Goal: Task Accomplishment & Management: Complete application form

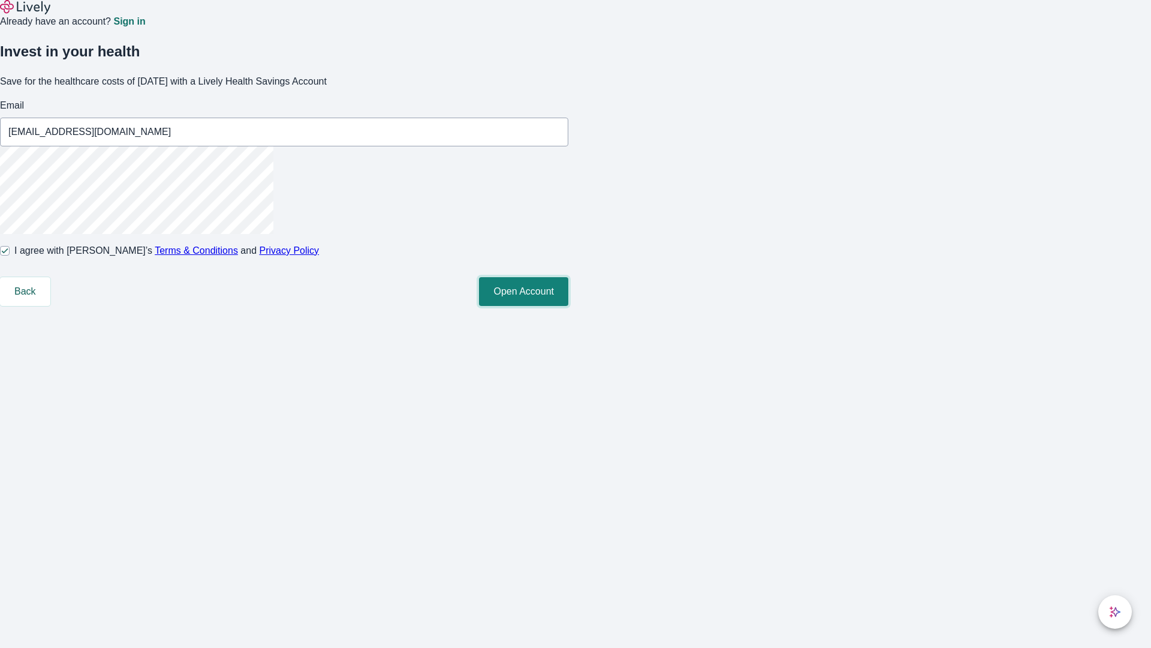
click at [568, 306] on button "Open Account" at bounding box center [523, 291] width 89 height 29
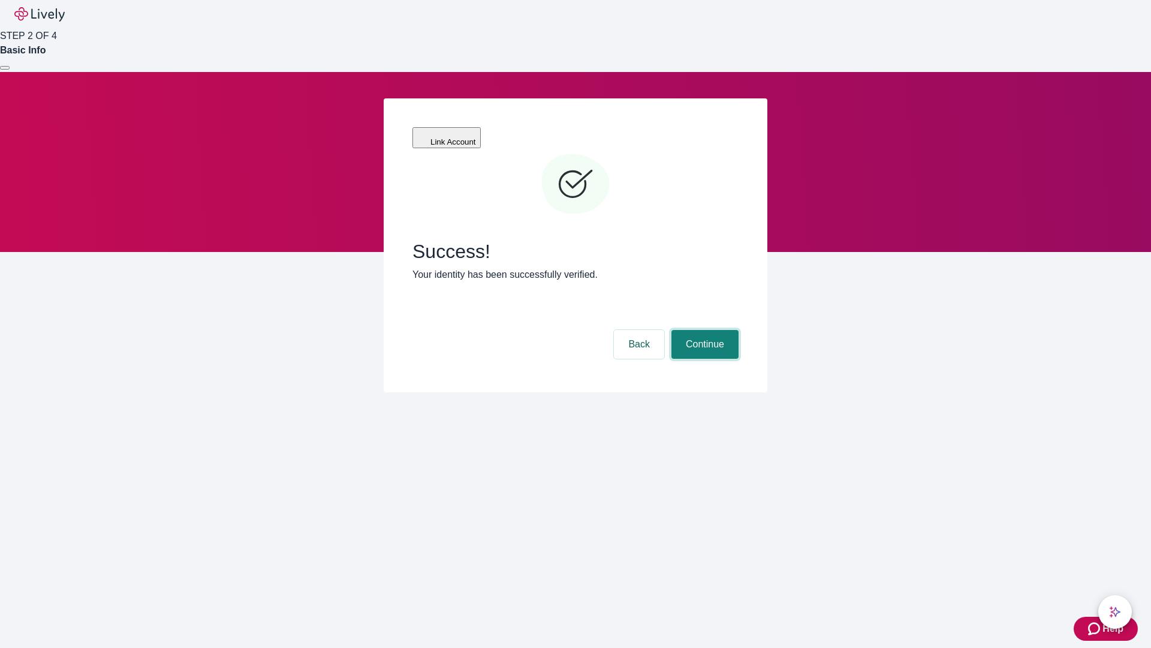
click at [703, 330] on button "Continue" at bounding box center [705, 344] width 67 height 29
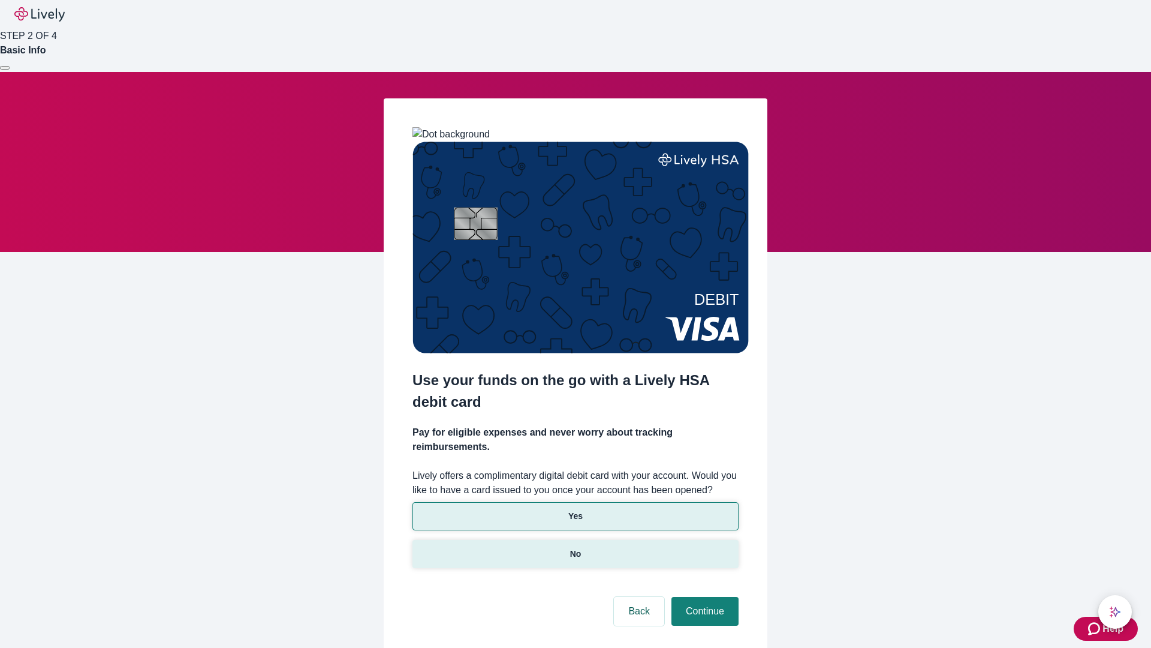
click at [575, 547] on p "No" at bounding box center [575, 553] width 11 height 13
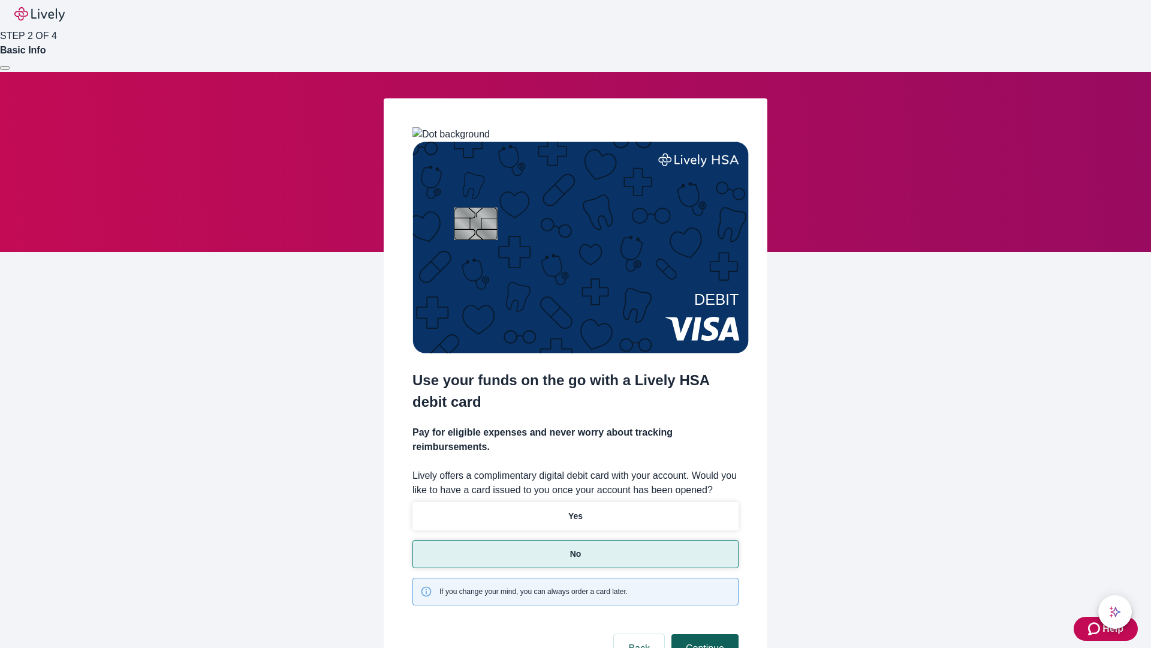
click at [703, 634] on button "Continue" at bounding box center [705, 648] width 67 height 29
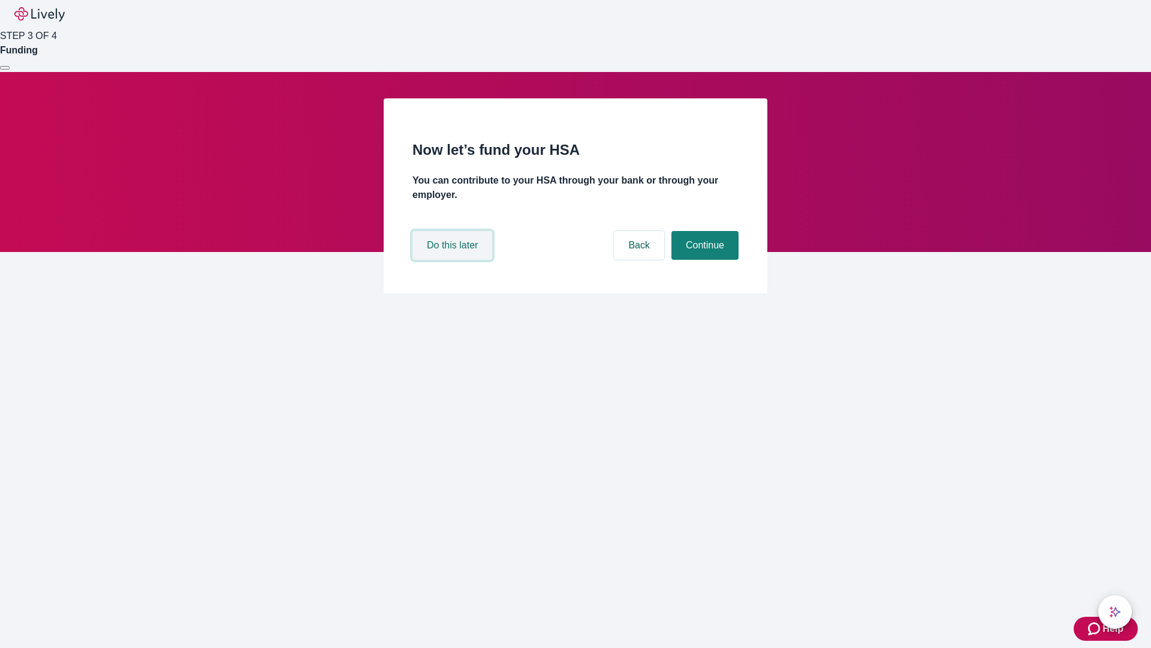
click at [454, 260] on button "Do this later" at bounding box center [453, 245] width 80 height 29
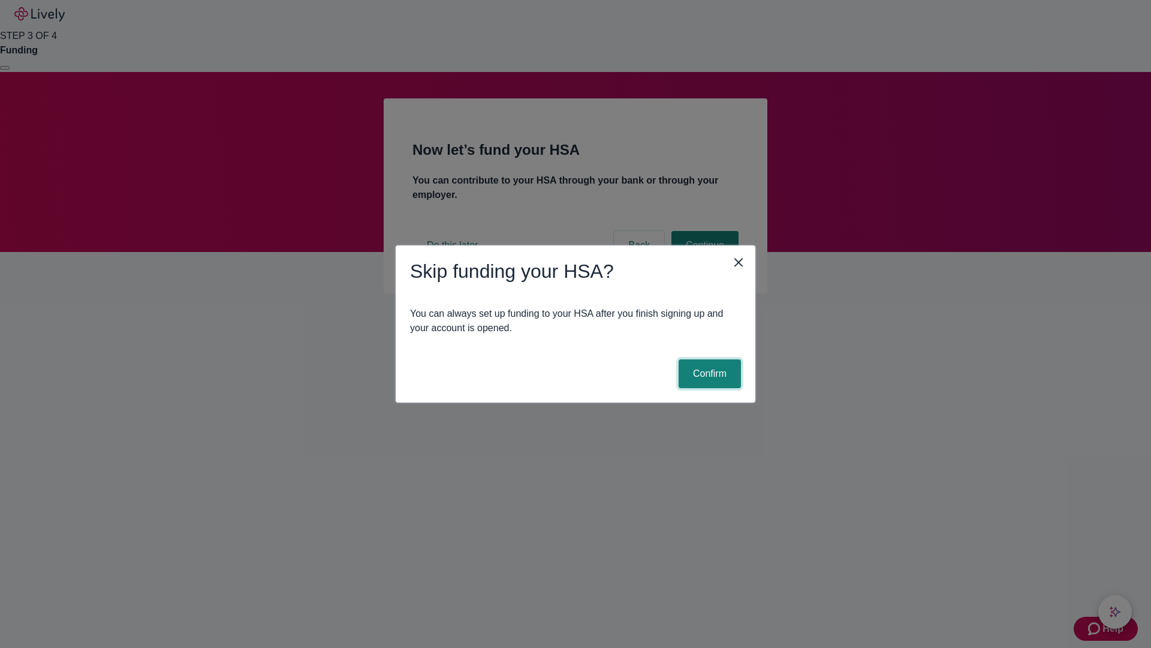
click at [708, 374] on button "Confirm" at bounding box center [710, 373] width 62 height 29
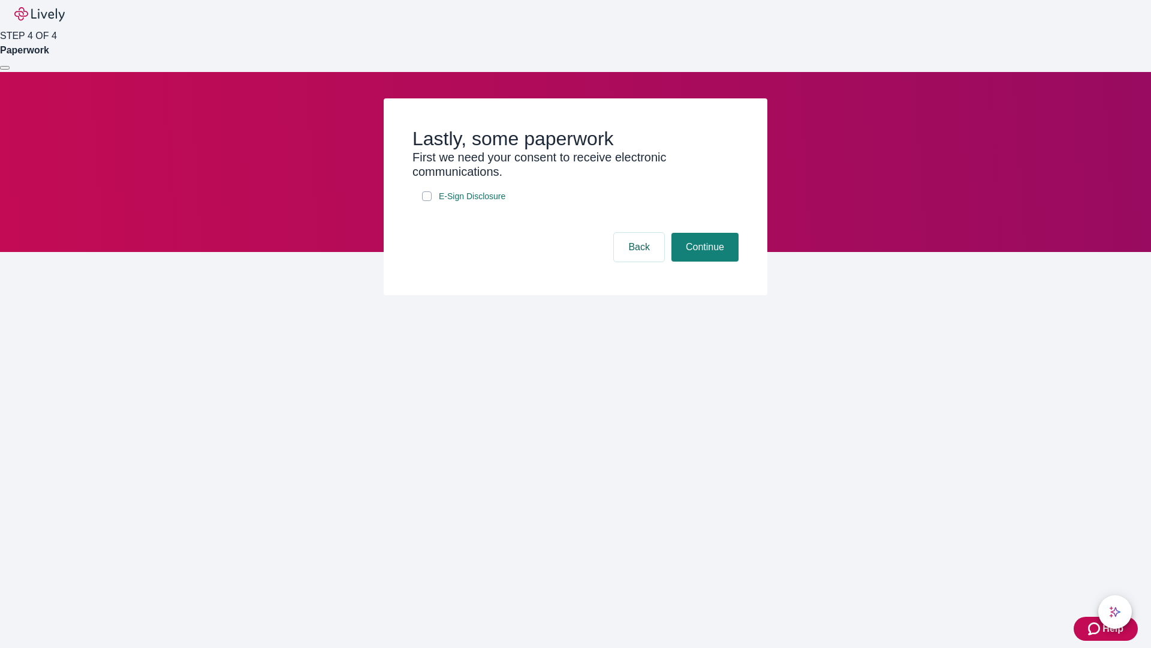
click at [427, 201] on input "E-Sign Disclosure" at bounding box center [427, 196] width 10 height 10
checkbox input "true"
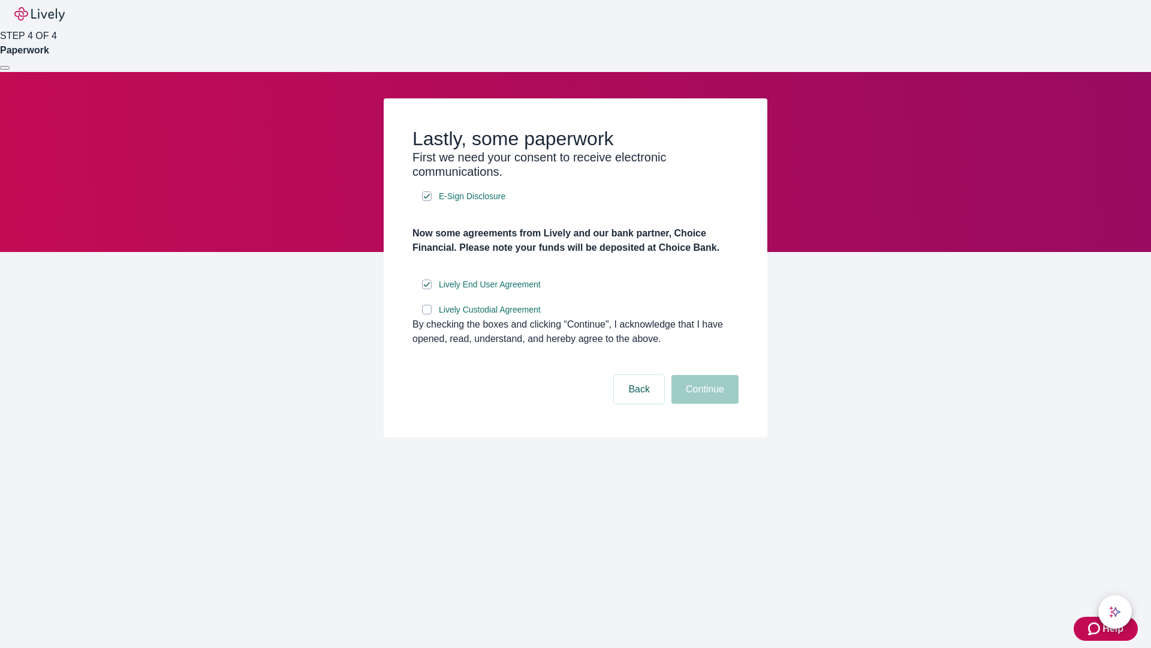
click at [427, 314] on input "Lively Custodial Agreement" at bounding box center [427, 310] width 10 height 10
checkbox input "true"
click at [703, 404] on button "Continue" at bounding box center [705, 389] width 67 height 29
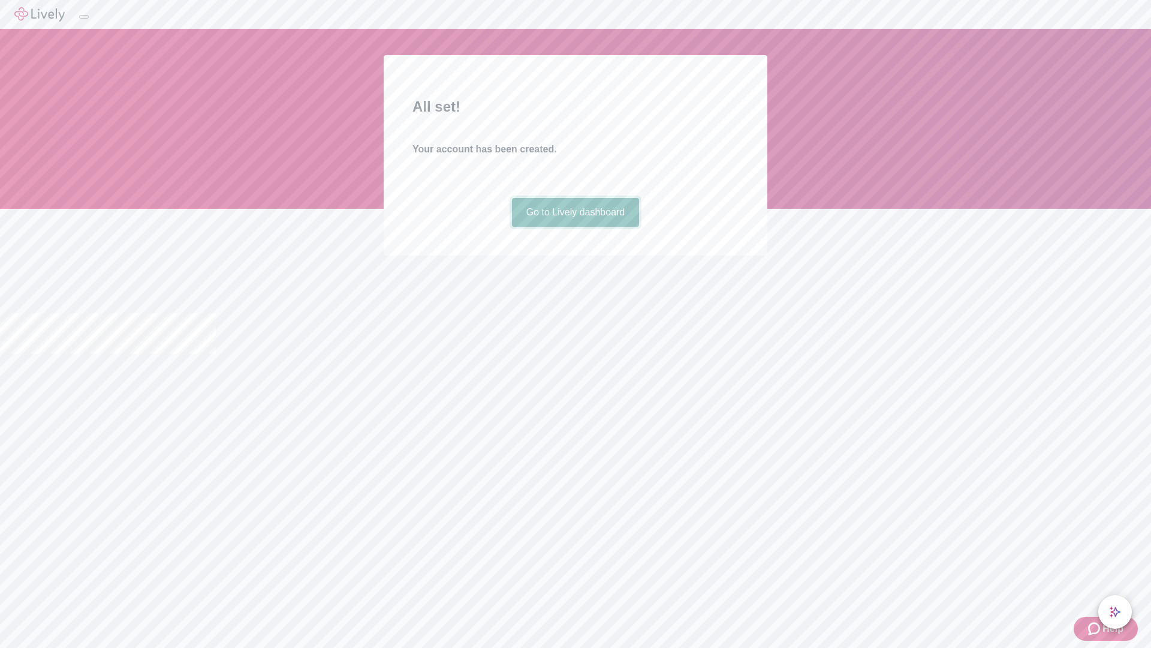
click at [575, 227] on link "Go to Lively dashboard" at bounding box center [576, 212] width 128 height 29
